Goal: Information Seeking & Learning: Learn about a topic

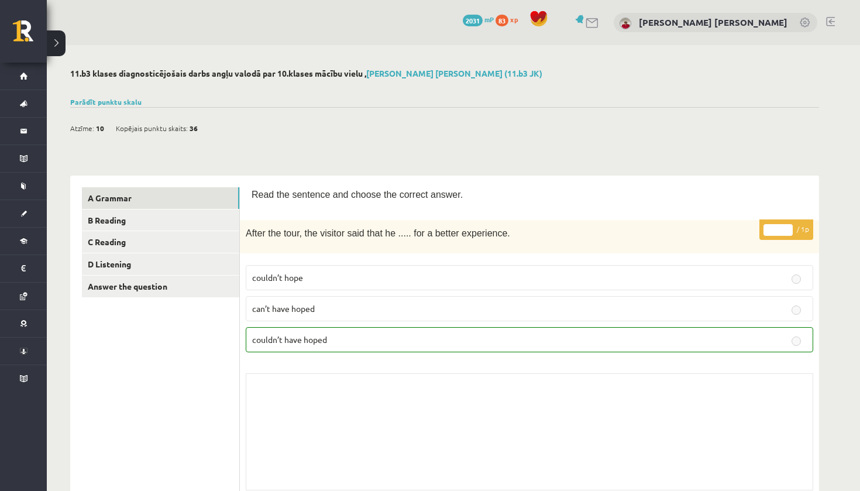
click at [106, 100] on link "Parādīt punktu skalu" at bounding box center [105, 101] width 71 height 9
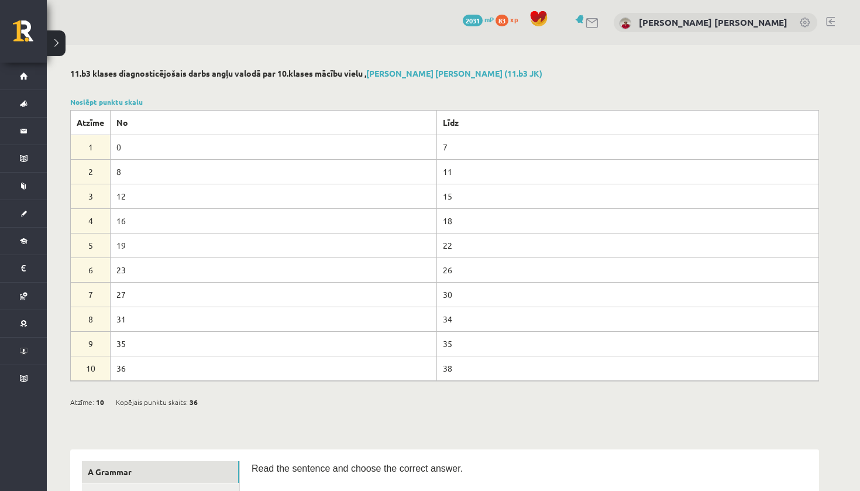
click at [106, 100] on link "Noslēpt punktu skalu" at bounding box center [106, 101] width 73 height 9
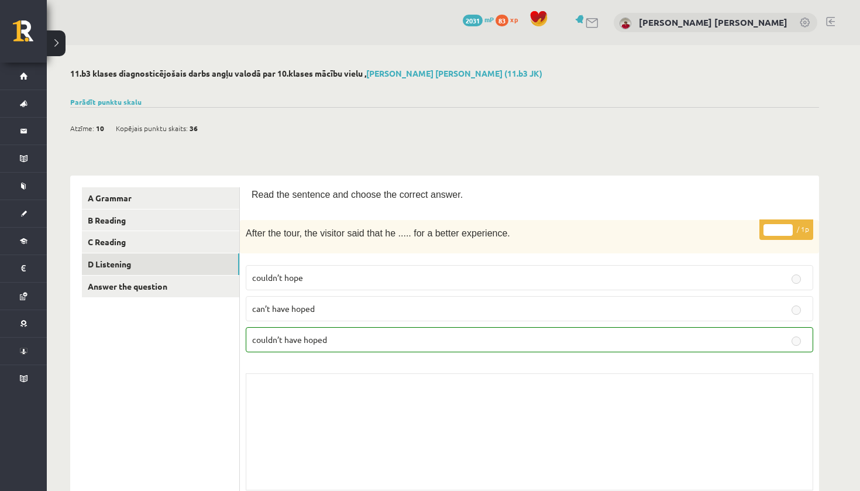
click at [142, 260] on link "D Listening" at bounding box center [160, 264] width 157 height 22
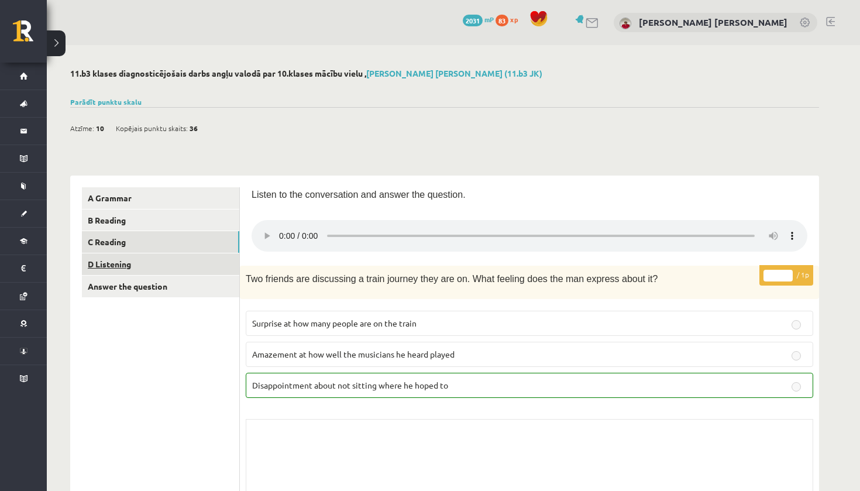
click at [139, 241] on link "C Reading" at bounding box center [160, 242] width 157 height 22
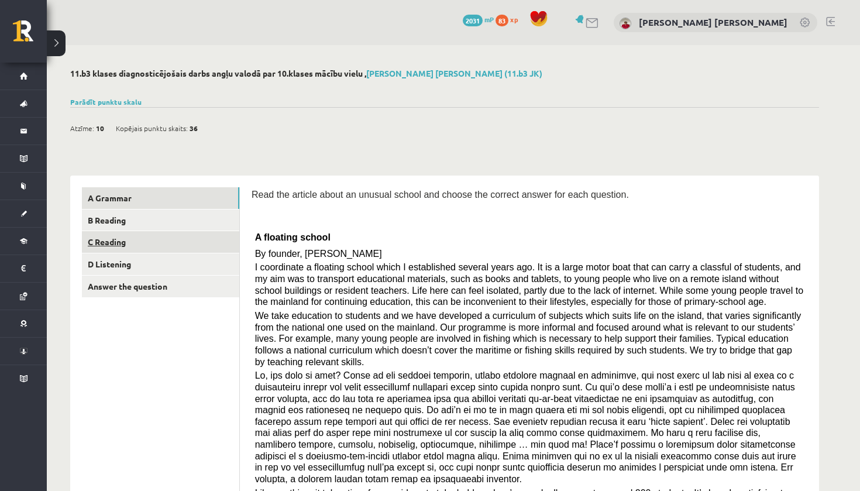
click at [218, 193] on link "A Grammar" at bounding box center [160, 198] width 157 height 22
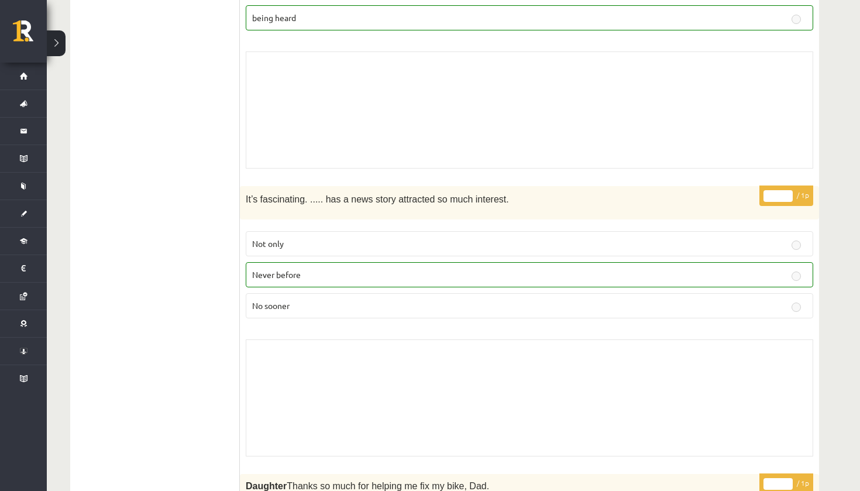
scroll to position [1473, 0]
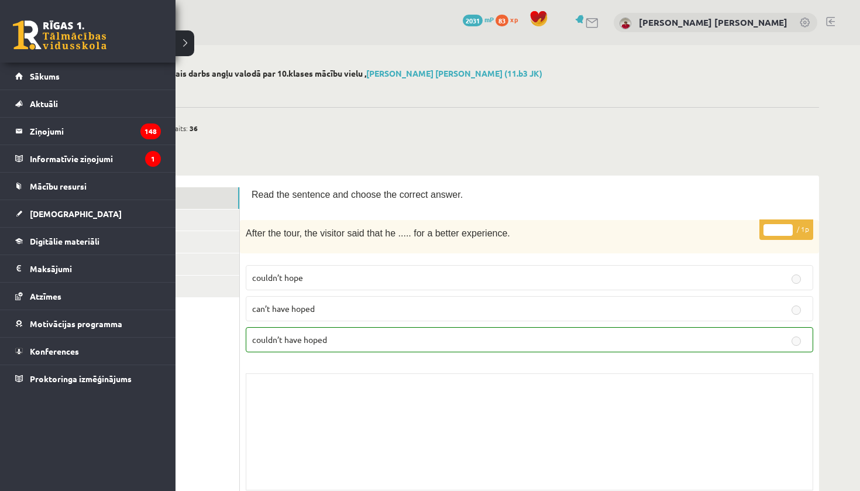
click at [26, 59] on div "0 Dāvanas 2031 mP 83 xp" at bounding box center [88, 31] width 176 height 63
drag, startPoint x: 0, startPoint y: 0, endPoint x: 54, endPoint y: 212, distance: 218.7
click at [54, 212] on span "[DEMOGRAPHIC_DATA]" at bounding box center [76, 213] width 92 height 11
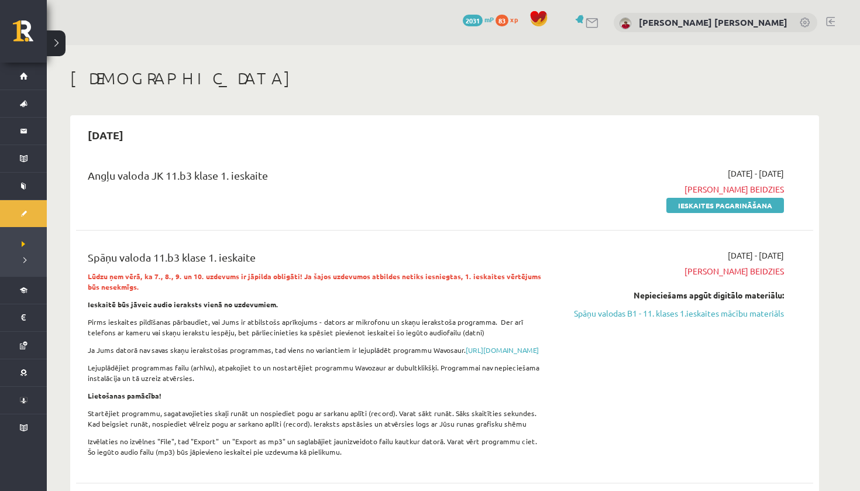
click at [308, 273] on strong "Lūdzu ņem vērā, ka 7., 8., 9. un 10. uzdevums ir jāpilda obligāti! Ja šajos uzd…" at bounding box center [314, 282] width 453 height 20
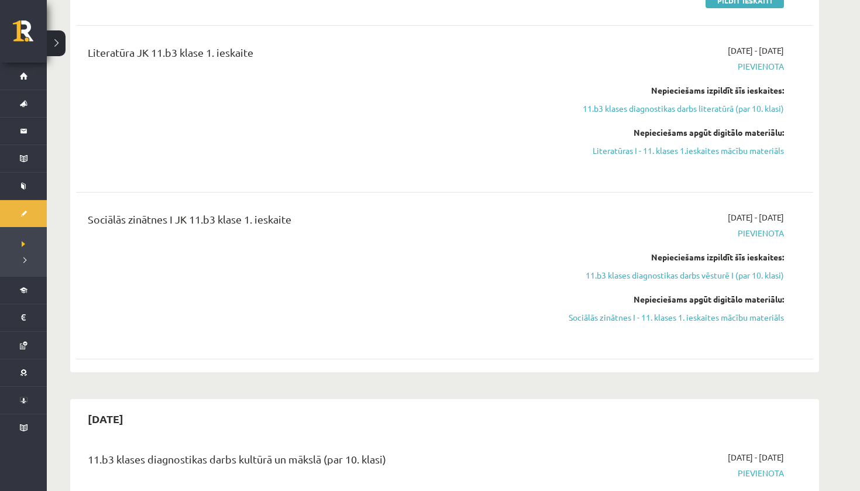
scroll to position [892, 0]
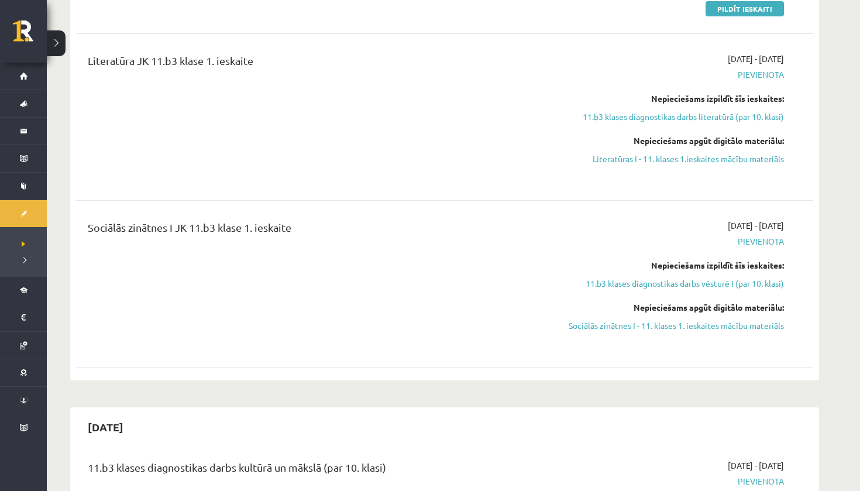
click at [670, 160] on div "Nepieciešams apgūt digitālo materiālu: Literatūras I - 11. klases 1.ieskaites m…" at bounding box center [674, 150] width 221 height 30
click at [669, 165] on link "Literatūras I - 11. klases 1.ieskaites mācību materiāls" at bounding box center [674, 159] width 221 height 12
click at [599, 332] on link "Sociālās zinātnes I - 11. klases 1. ieskaites mācību materiāls" at bounding box center [674, 325] width 221 height 12
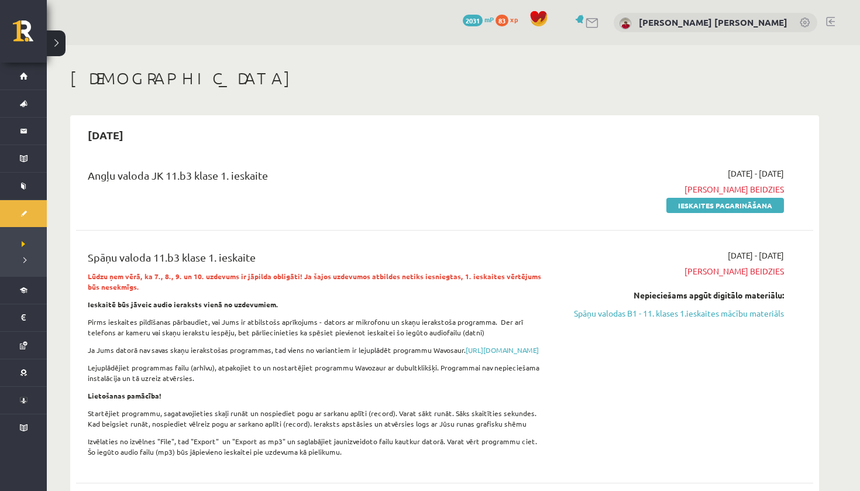
scroll to position [0, 0]
click at [444, 188] on div "Angļu valoda JK 11.b3 klase 1. ieskaite" at bounding box center [317, 178] width 458 height 22
drag, startPoint x: 599, startPoint y: 332, endPoint x: 219, endPoint y: 172, distance: 411.5
click at [219, 172] on div "Angļu valoda JK 11.b3 klase 1. ieskaite" at bounding box center [317, 178] width 458 height 22
click at [769, 186] on span "Termiņš beidzies" at bounding box center [674, 189] width 221 height 12
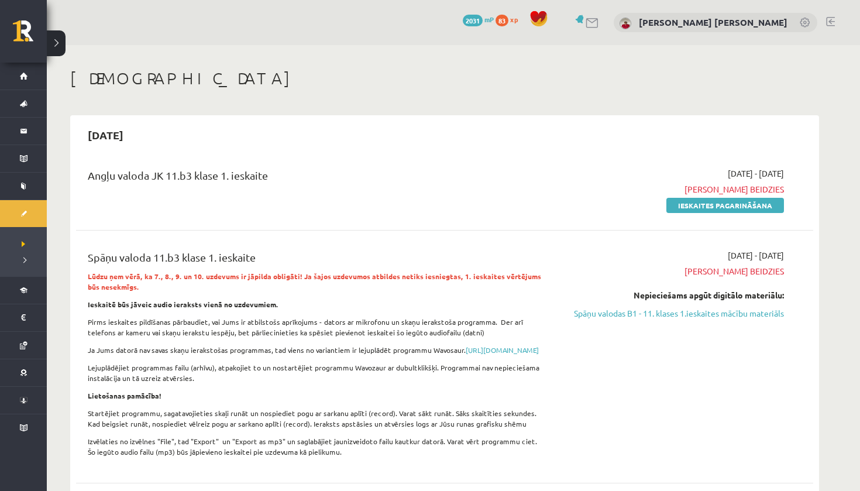
click at [770, 175] on span "2025-09-01 - 2025-09-15" at bounding box center [756, 173] width 56 height 12
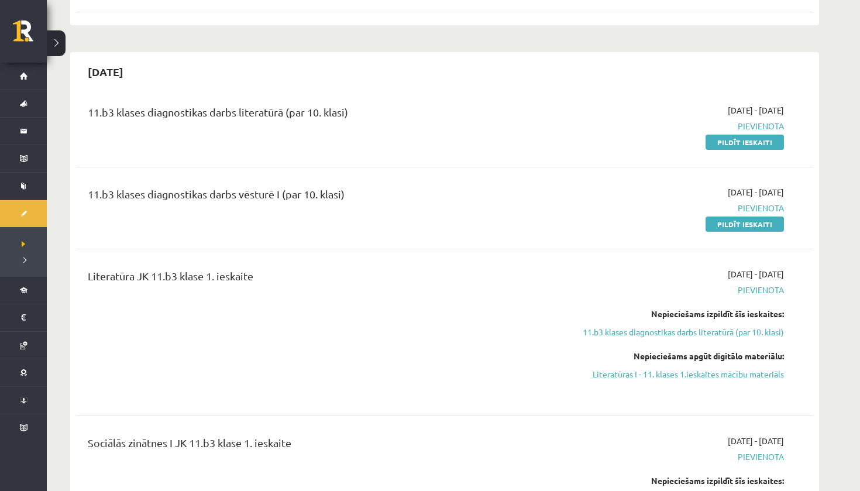
scroll to position [697, 0]
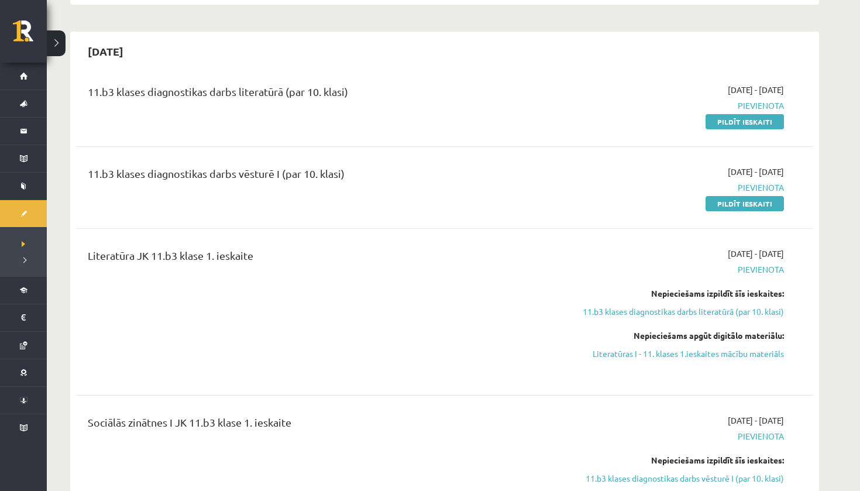
click at [668, 360] on link "Literatūras I - 11. klases 1.ieskaites mācību materiāls" at bounding box center [674, 354] width 221 height 12
click at [24, 238] on li "Neizpildītās" at bounding box center [23, 243] width 47 height 15
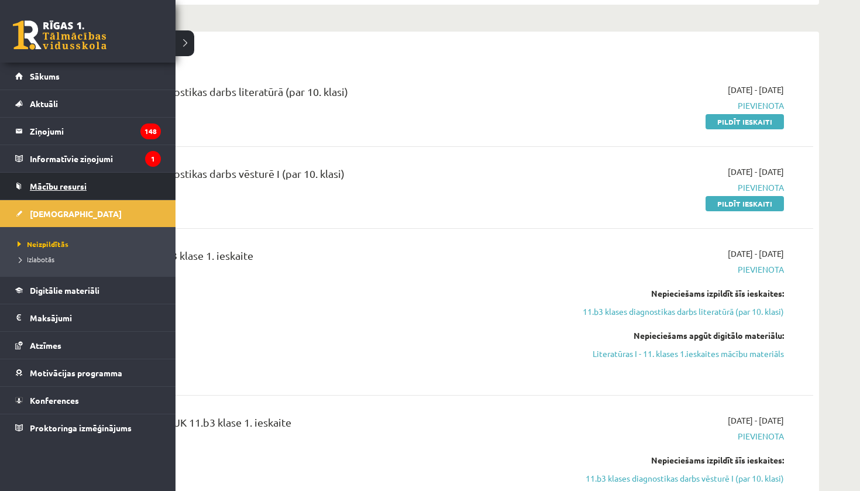
drag, startPoint x: 770, startPoint y: 175, endPoint x: 81, endPoint y: 183, distance: 689.4
click at [81, 183] on span "Mācību resursi" at bounding box center [58, 186] width 57 height 11
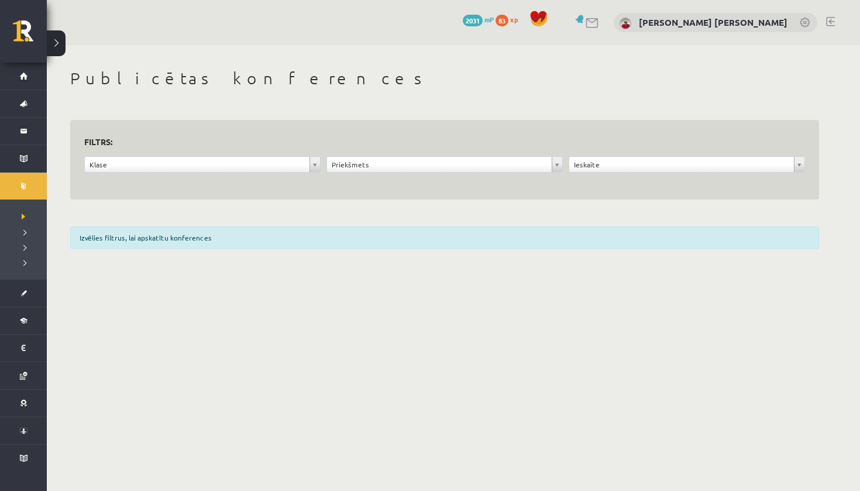
click at [280, 281] on body "0 Dāvanas 2031 mP 83 xp Olivers Larss Šēnbergs Sākums Aktuāli Kā mācīties eSKOL…" at bounding box center [430, 245] width 860 height 491
click at [299, 171] on div "Klase" at bounding box center [202, 164] width 236 height 16
drag, startPoint x: 81, startPoint y: 183, endPoint x: 239, endPoint y: 229, distance: 165.3
drag, startPoint x: 239, startPoint y: 229, endPoint x: 291, endPoint y: 165, distance: 82.8
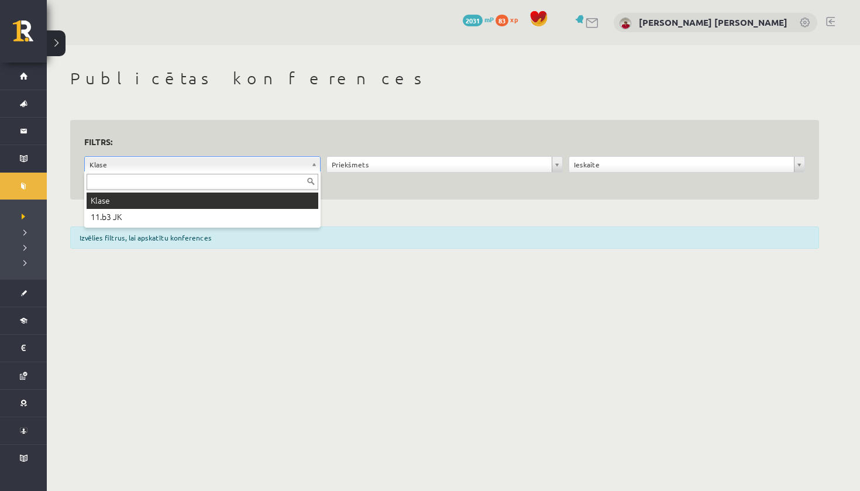
drag, startPoint x: 291, startPoint y: 165, endPoint x: 240, endPoint y: 221, distance: 76.2
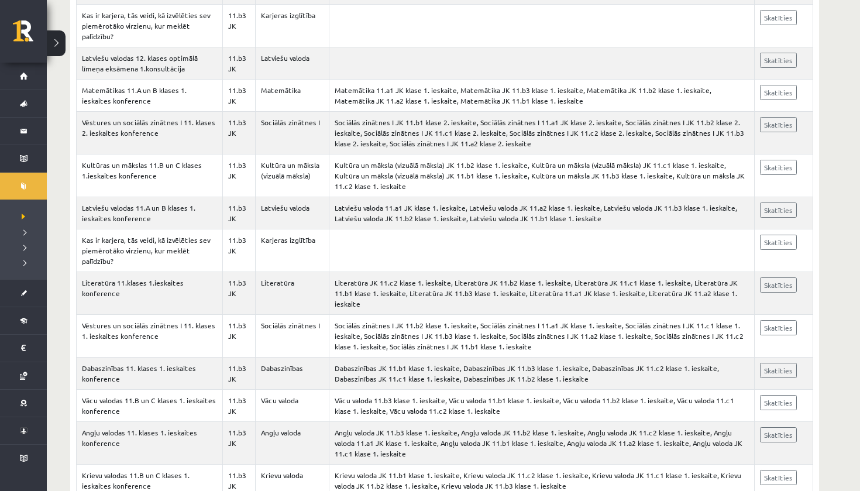
scroll to position [2350, 0]
click at [784, 278] on link "Skatīties" at bounding box center [778, 285] width 37 height 15
